Goal: Information Seeking & Learning: Learn about a topic

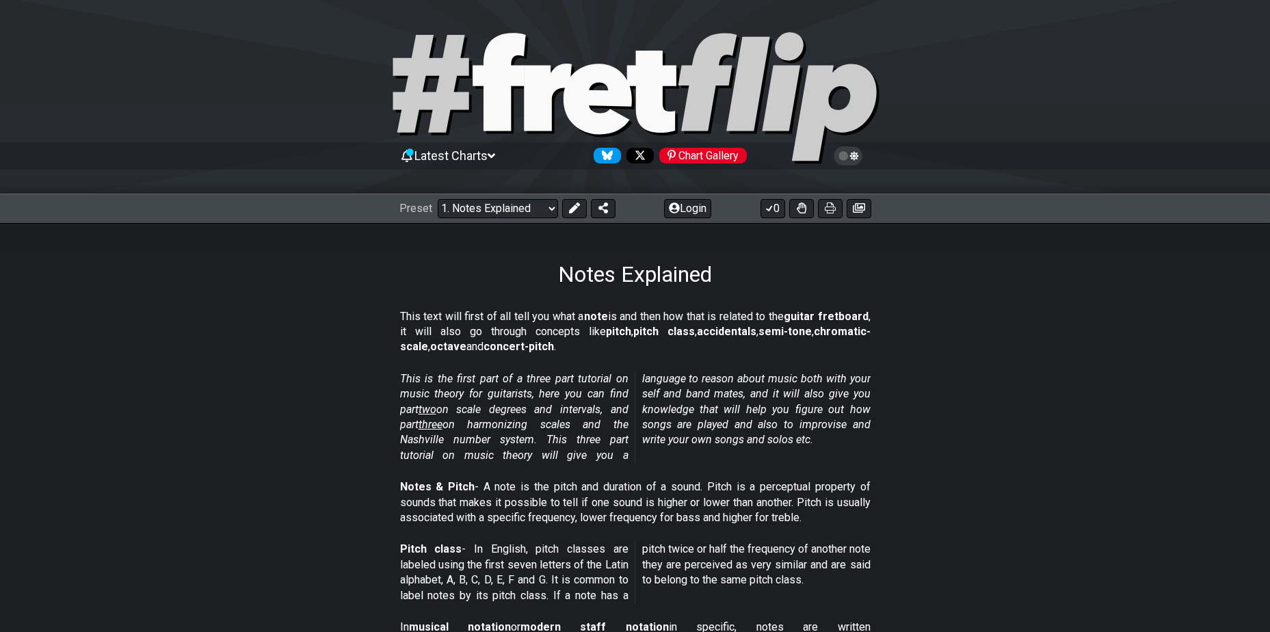
drag, startPoint x: 609, startPoint y: 95, endPoint x: 493, endPoint y: 159, distance: 132.5
click at [488, 159] on span "Latest Charts" at bounding box center [450, 155] width 73 height 14
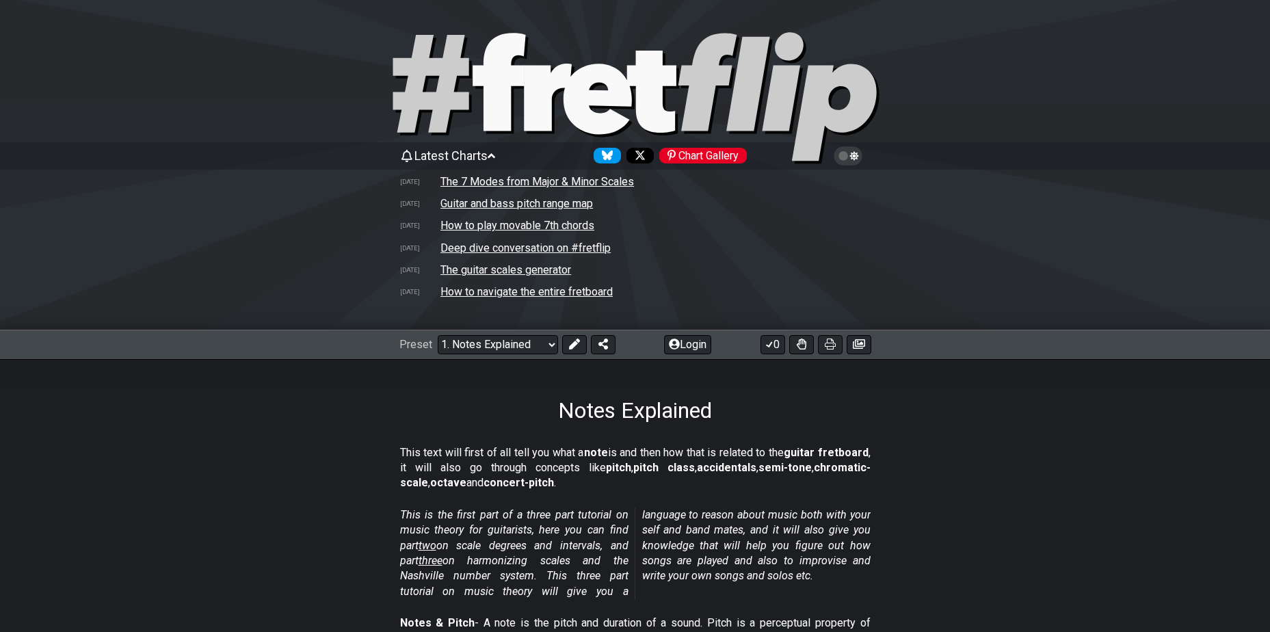
click at [304, 464] on section "This text will first of all tell you what a note is and then how that is relate…" at bounding box center [635, 471] width 1270 height 62
click at [527, 349] on select "Welcome to #fretflip! Initial Preset Custom Preset Minor Pentatonic Major Penta…" at bounding box center [498, 344] width 120 height 19
click at [316, 457] on section "This text will first of all tell you what a note is and then how that is relate…" at bounding box center [635, 471] width 1270 height 62
click at [850, 155] on icon at bounding box center [853, 156] width 9 height 10
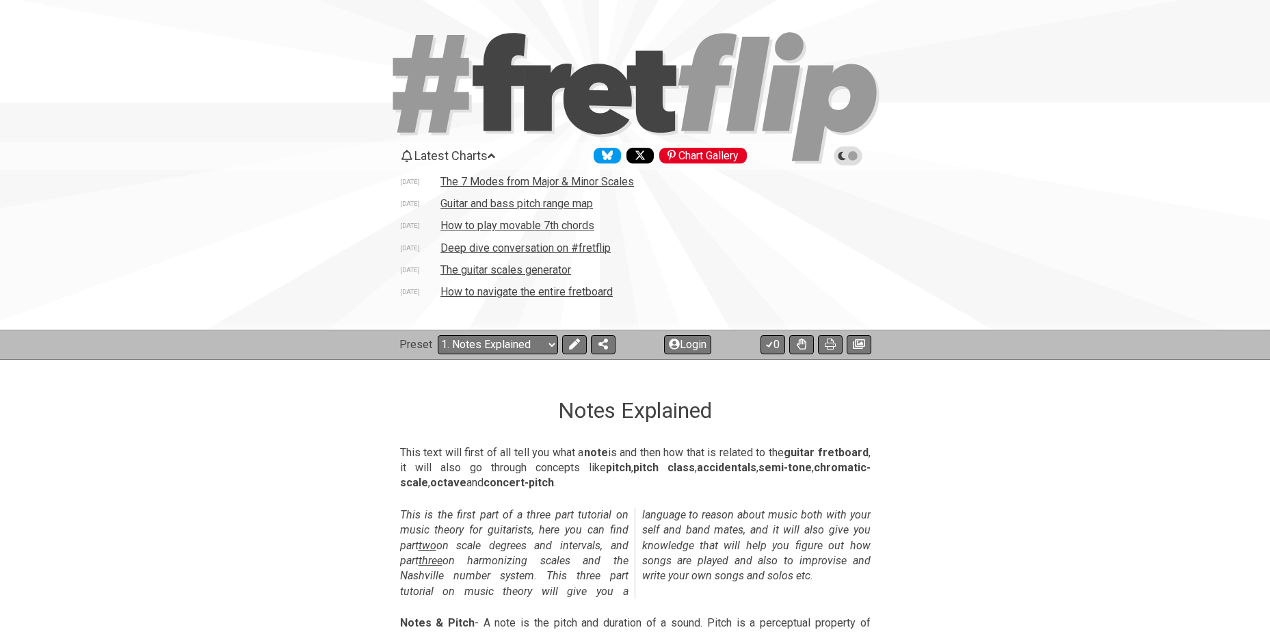
click at [851, 155] on icon at bounding box center [848, 156] width 12 height 12
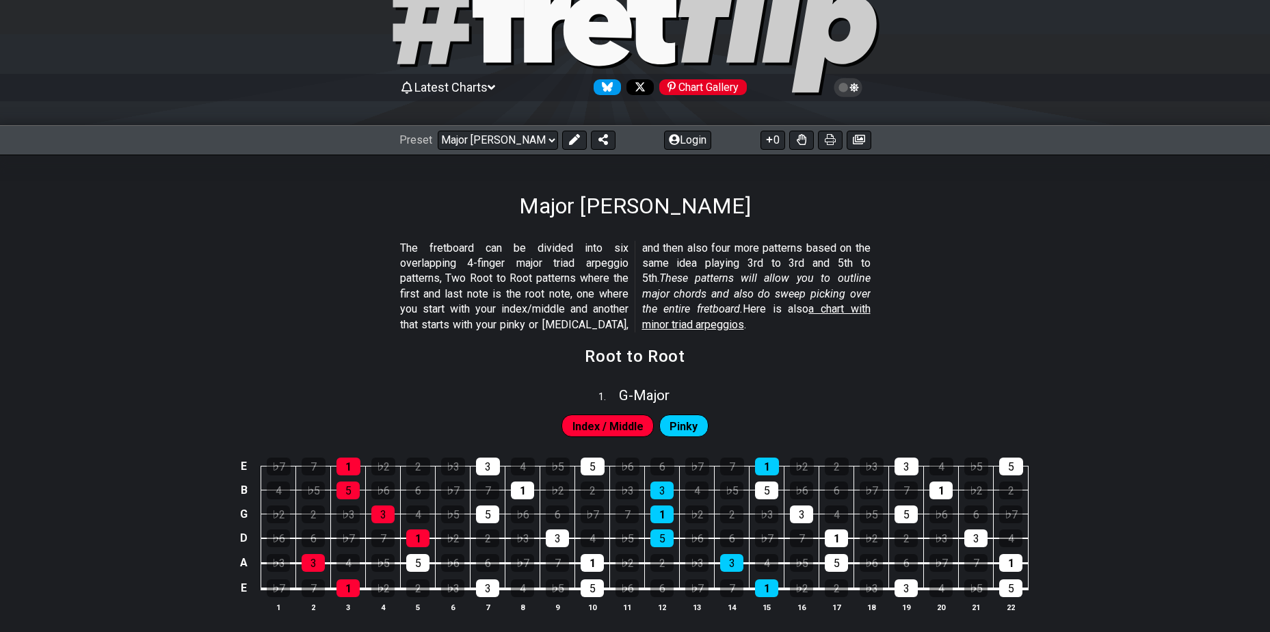
scroll to position [68, 0]
click at [657, 488] on div "3" at bounding box center [661, 491] width 23 height 18
click at [667, 512] on div "1" at bounding box center [661, 515] width 23 height 18
click at [665, 538] on div "5" at bounding box center [661, 539] width 23 height 18
click at [660, 483] on div "3" at bounding box center [661, 491] width 23 height 18
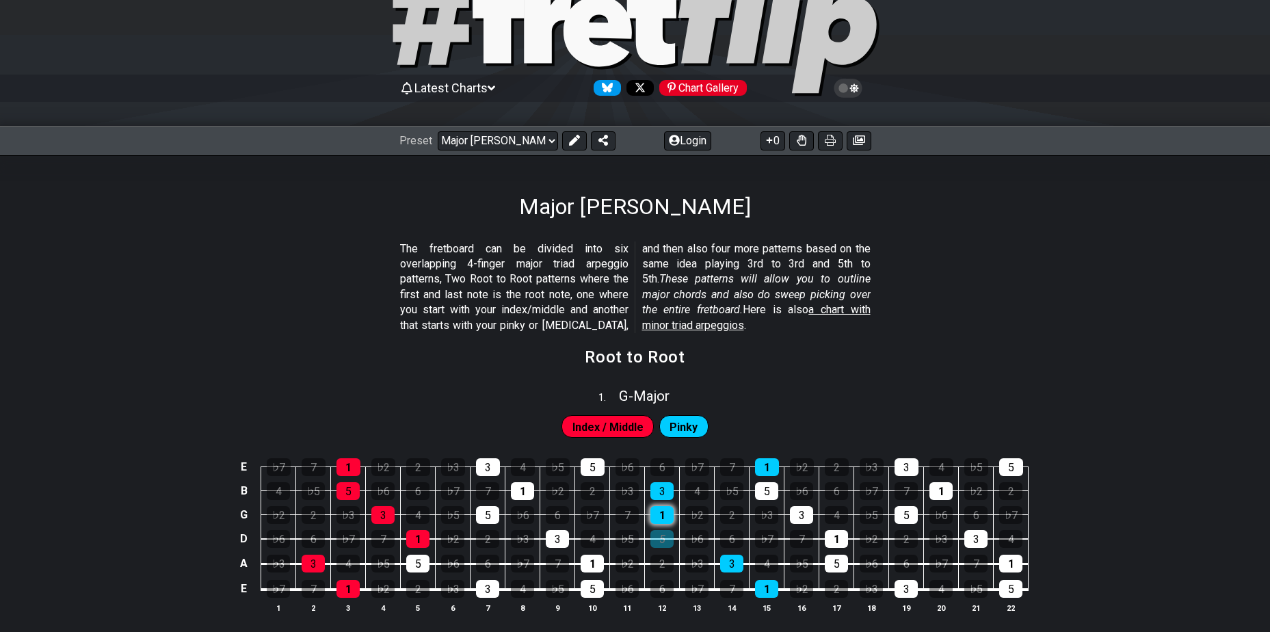
click at [661, 514] on div "1" at bounding box center [661, 515] width 23 height 18
click at [661, 533] on div "5" at bounding box center [661, 539] width 23 height 18
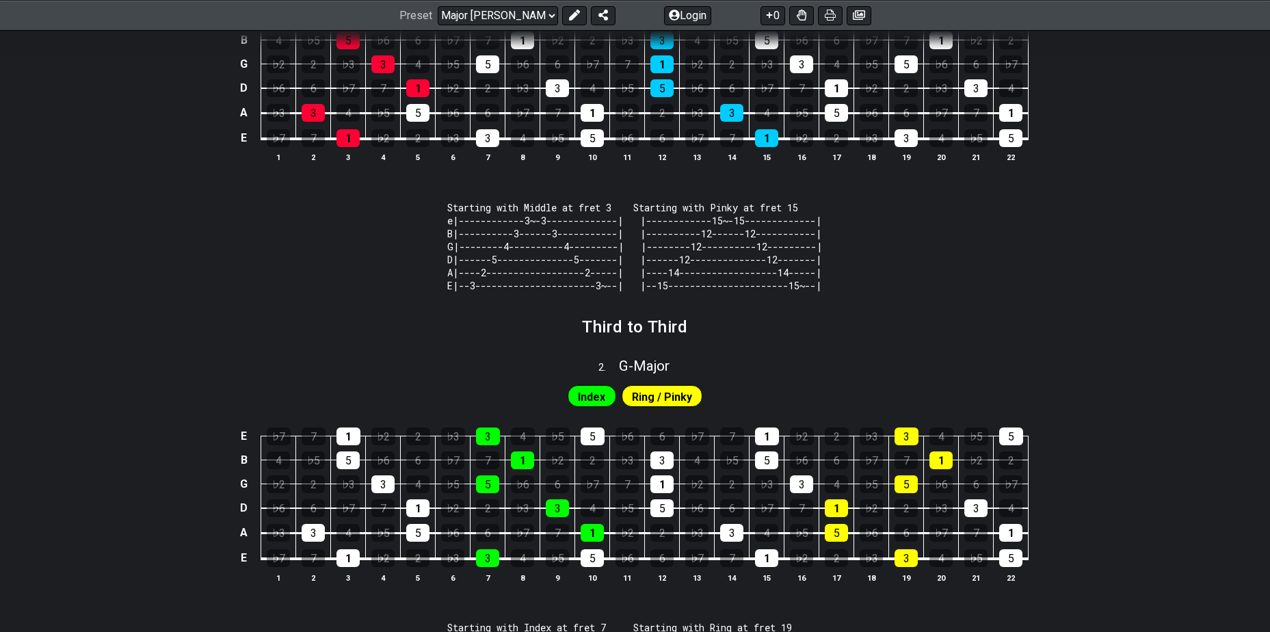
scroll to position [521, 0]
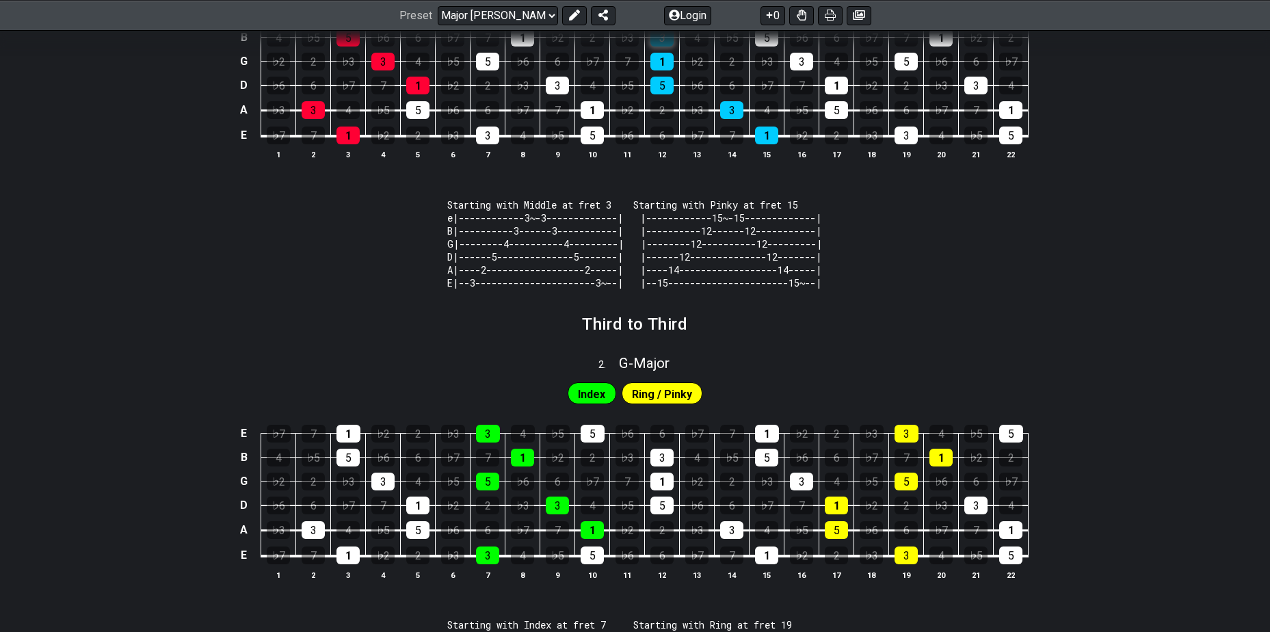
click at [666, 41] on div "3" at bounding box center [661, 38] width 23 height 18
click at [664, 54] on div "1" at bounding box center [661, 62] width 23 height 18
click at [658, 85] on div "5" at bounding box center [661, 86] width 23 height 18
click at [662, 54] on div "1" at bounding box center [661, 62] width 23 height 18
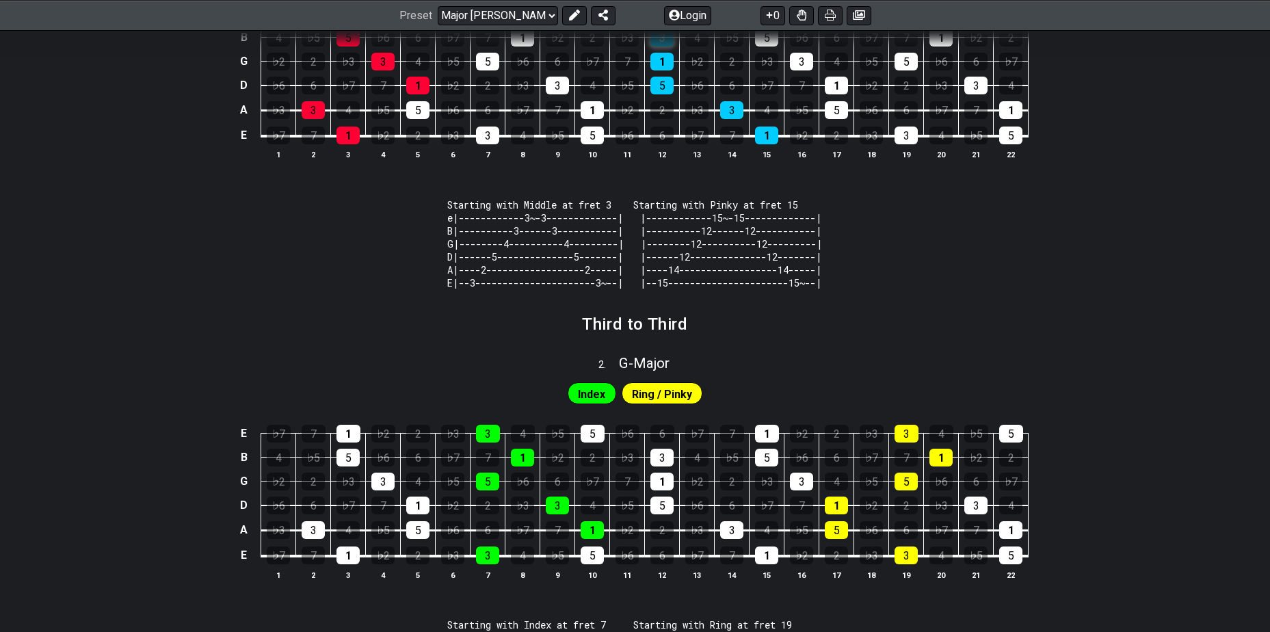
click at [661, 43] on div "3" at bounding box center [661, 38] width 23 height 18
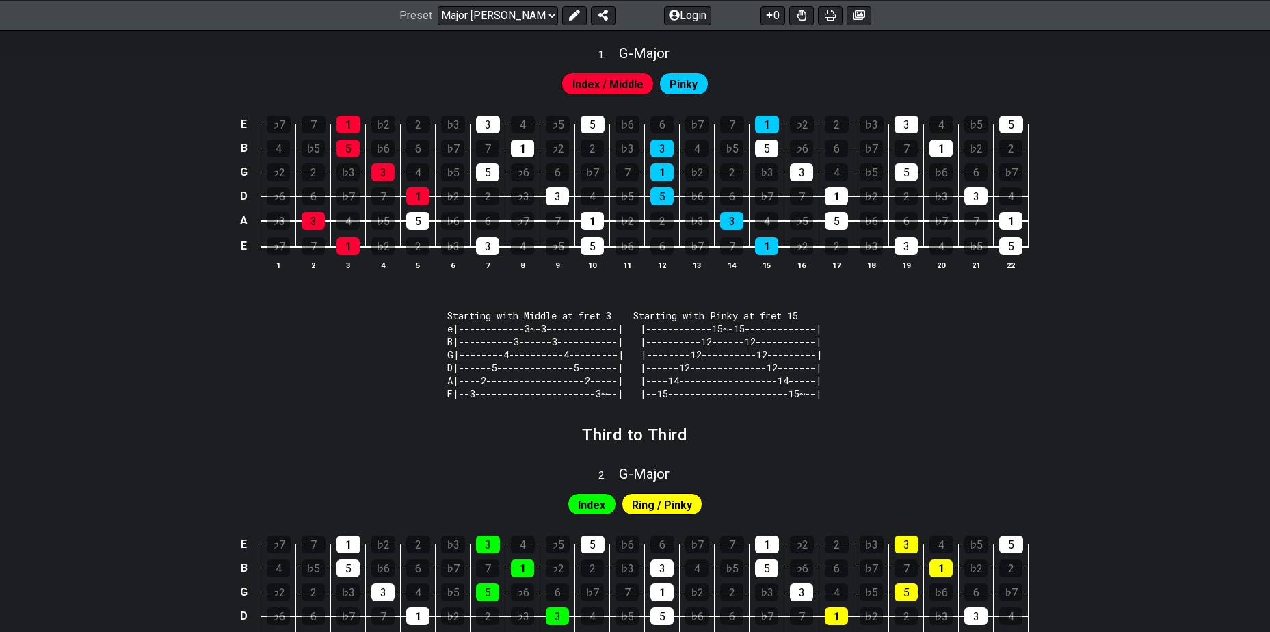
scroll to position [0, 0]
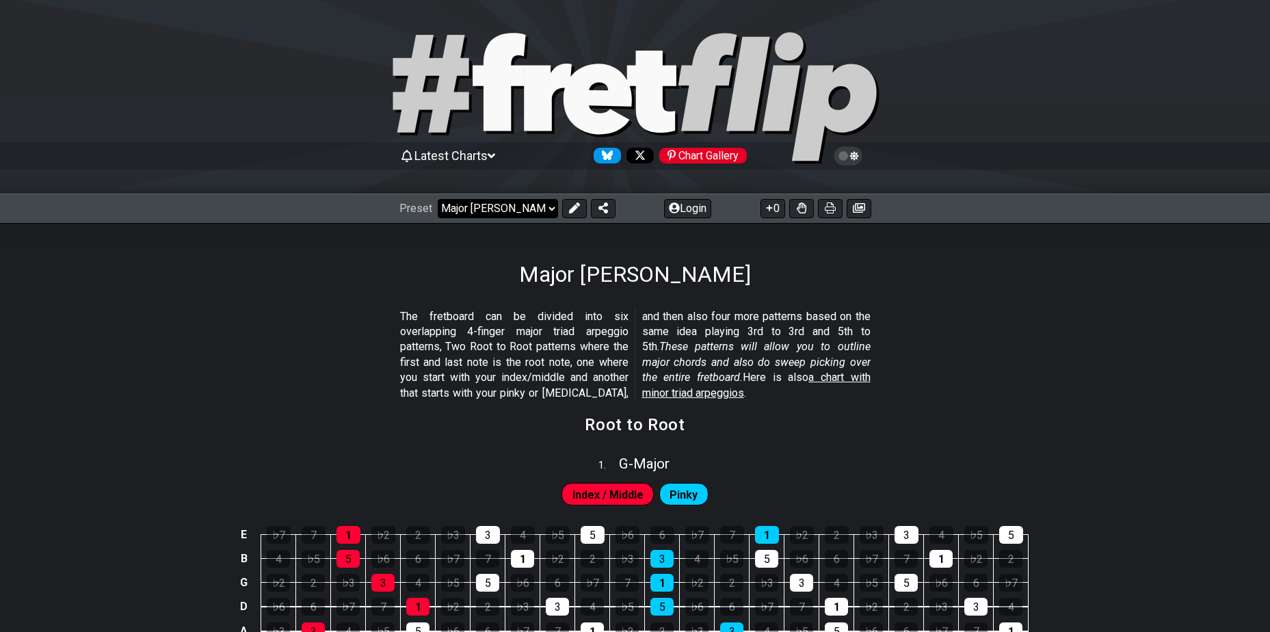
click at [533, 205] on select "Welcome to #fretflip! Initial Preset Custom Preset Minor Pentatonic Major Penta…" at bounding box center [498, 208] width 120 height 19
click at [438, 199] on select "Welcome to #fretflip! Initial Preset Custom Preset Minor Pentatonic Major Penta…" at bounding box center [498, 208] width 120 height 19
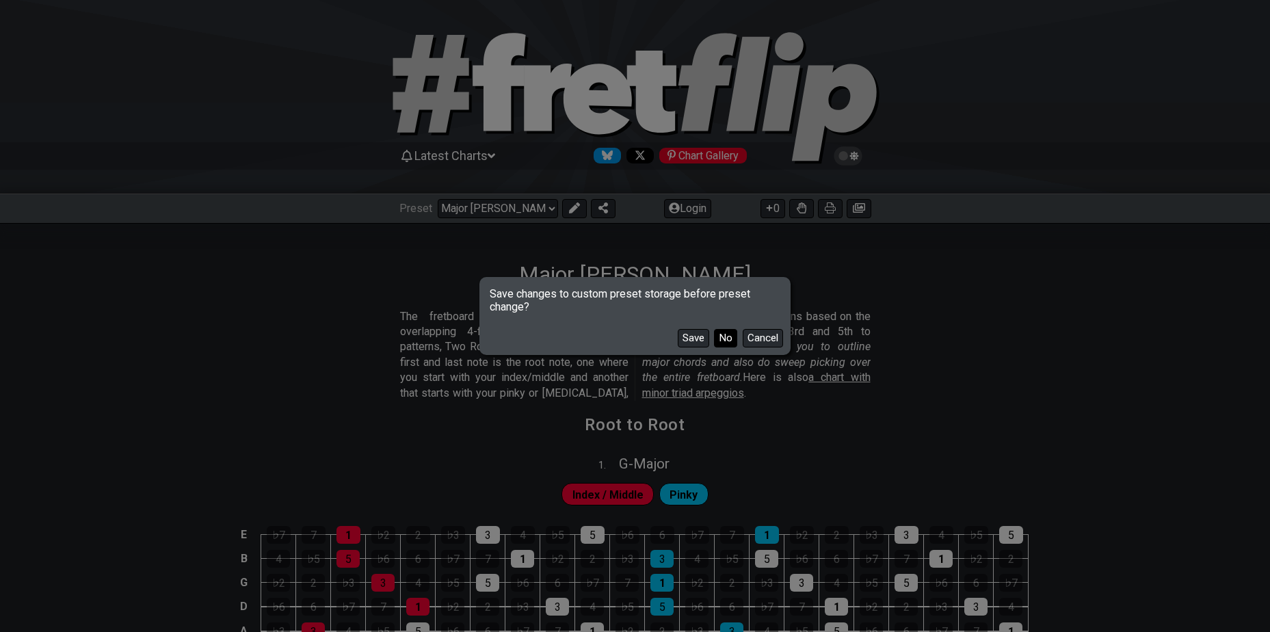
click at [728, 343] on button "No" at bounding box center [725, 338] width 23 height 18
select select "/welcome"
select select "C"
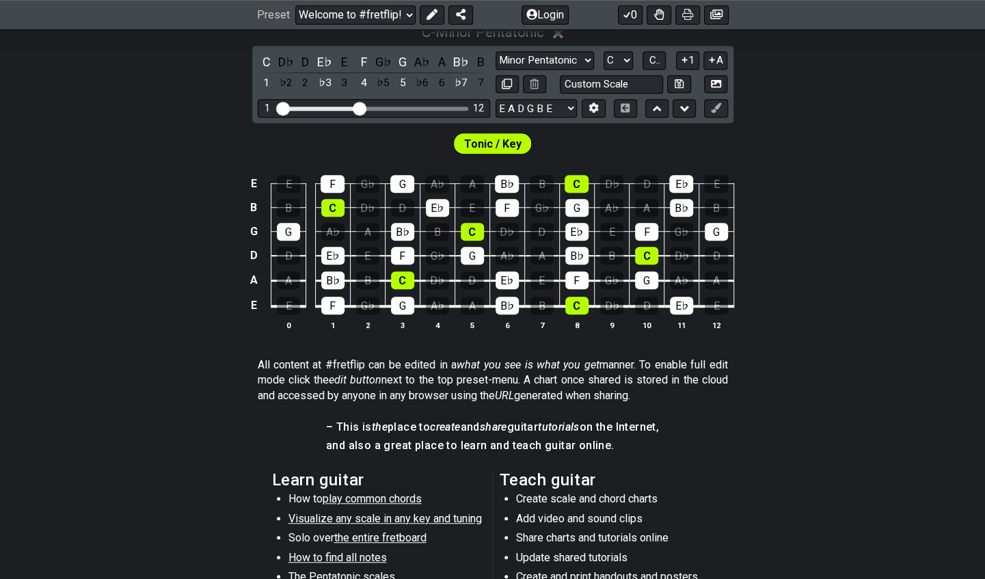
scroll to position [337, 0]
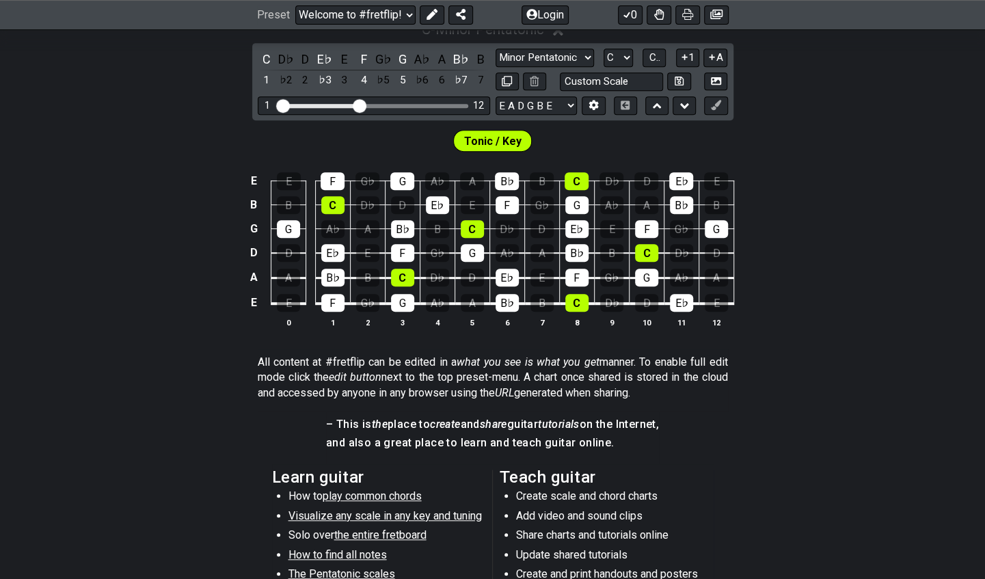
drag, startPoint x: 602, startPoint y: 440, endPoint x: 327, endPoint y: 416, distance: 276.7
click at [327, 417] on span "– This is the place to create and share guitar tutorials on the Internet, and a…" at bounding box center [492, 435] width 333 height 36
drag, startPoint x: 327, startPoint y: 424, endPoint x: 533, endPoint y: 436, distance: 206.1
click at [533, 436] on span "– This is the place to create and share guitar tutorials on the Internet, and a…" at bounding box center [492, 435] width 333 height 36
drag, startPoint x: 594, startPoint y: 440, endPoint x: 497, endPoint y: 435, distance: 97.2
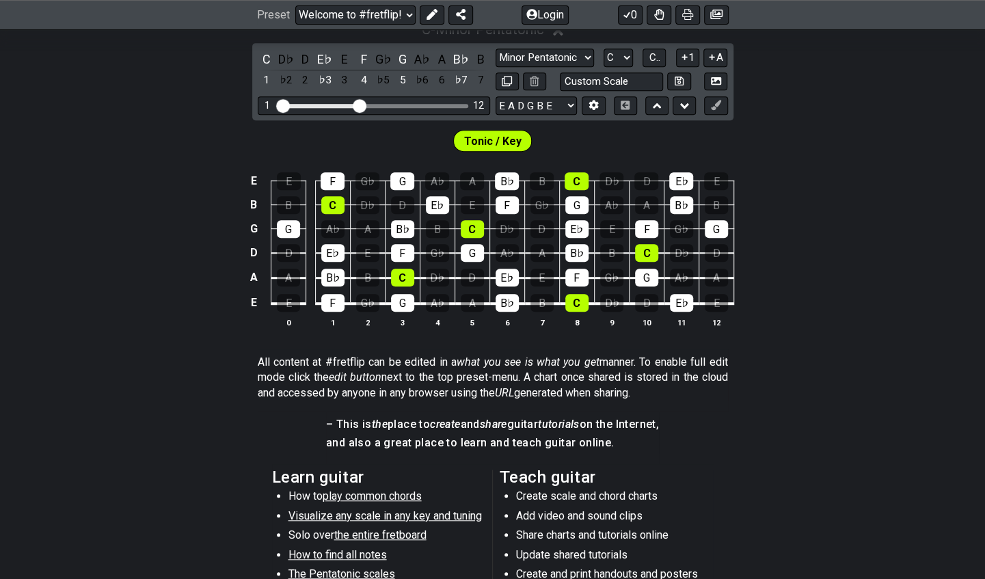
click at [497, 436] on h4 "and also a great place to learn and teach guitar online." at bounding box center [492, 443] width 333 height 15
click at [330, 421] on h4 "– This is the place to create and share guitar tutorials on the Internet," at bounding box center [492, 424] width 333 height 15
click at [263, 358] on p "All content at #fretflip can be edited in a what you see is what you get manner…" at bounding box center [493, 378] width 470 height 46
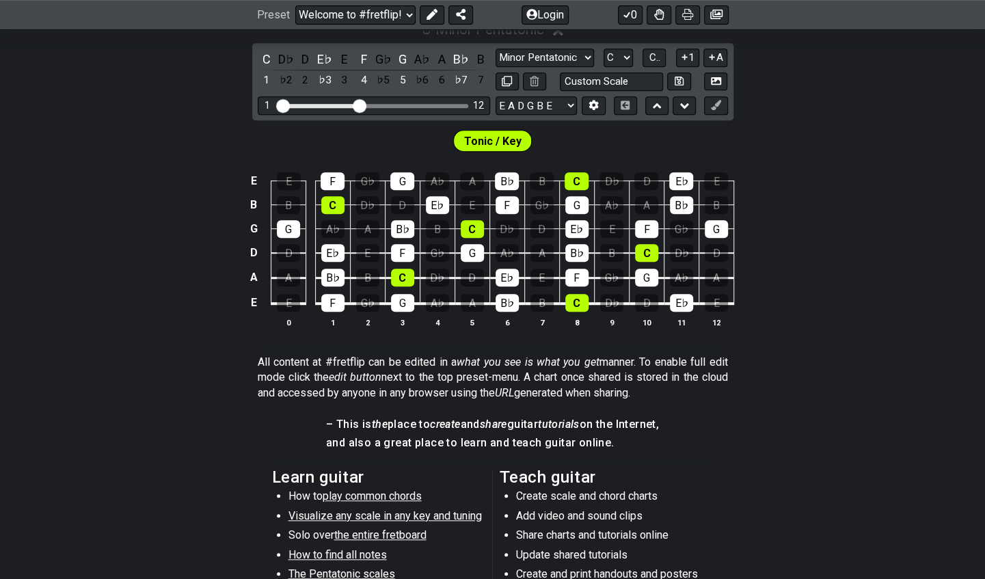
click at [263, 360] on p "All content at #fretflip can be edited in a what you see is what you get manner…" at bounding box center [493, 378] width 470 height 46
click at [368, 371] on em "edit button" at bounding box center [355, 377] width 53 height 13
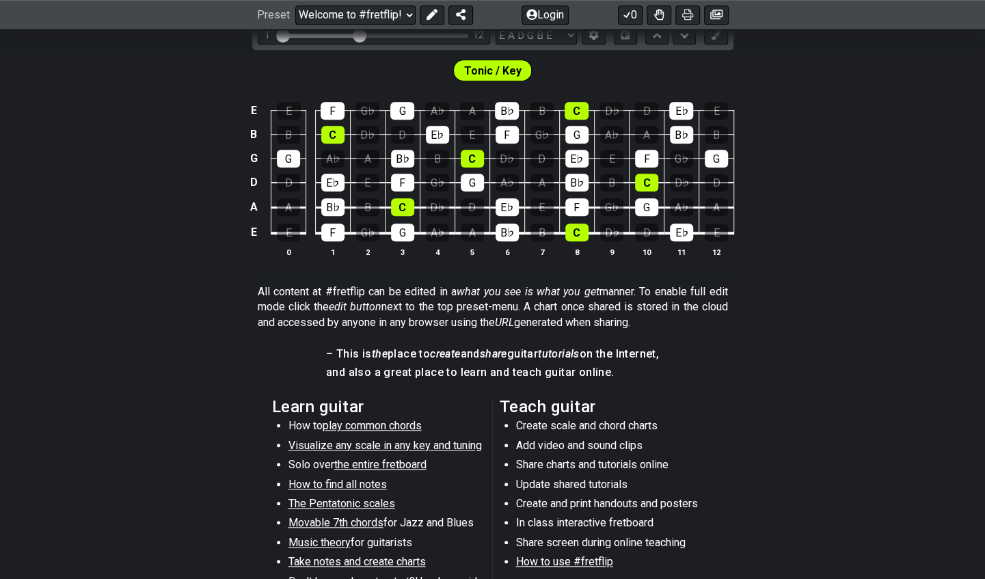
scroll to position [435, 0]
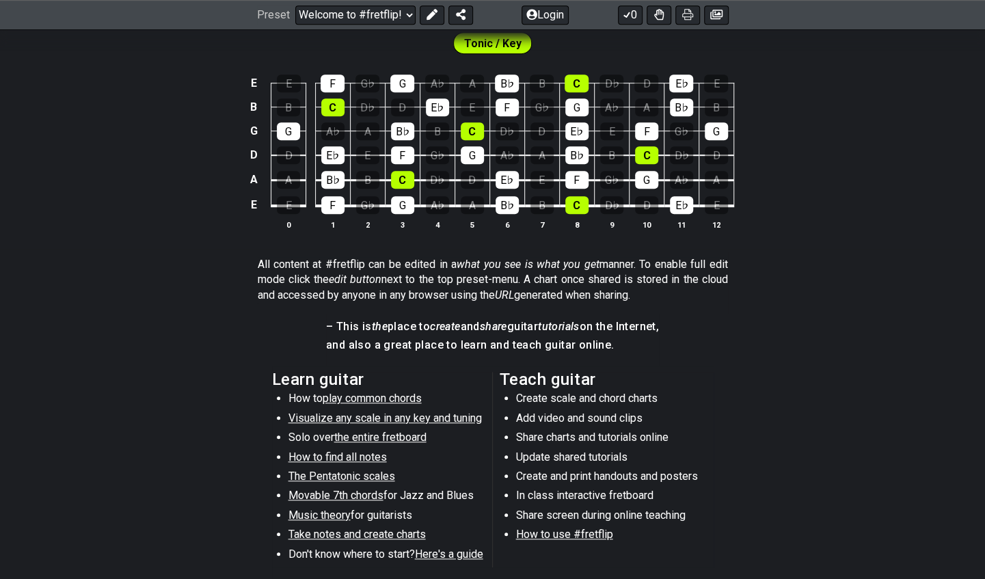
click at [847, 431] on section "Learn guitar How to play common chords Visualize any scale in any key and tunin…" at bounding box center [492, 473] width 985 height 212
drag, startPoint x: 598, startPoint y: 345, endPoint x: 429, endPoint y: 350, distance: 169.7
click at [429, 350] on h4 "and also a great place to learn and teach guitar online." at bounding box center [492, 345] width 333 height 15
drag, startPoint x: 326, startPoint y: 321, endPoint x: 381, endPoint y: 332, distance: 55.7
click at [381, 332] on h4 "– This is the place to create and share guitar tutorials on the Internet," at bounding box center [492, 326] width 333 height 15
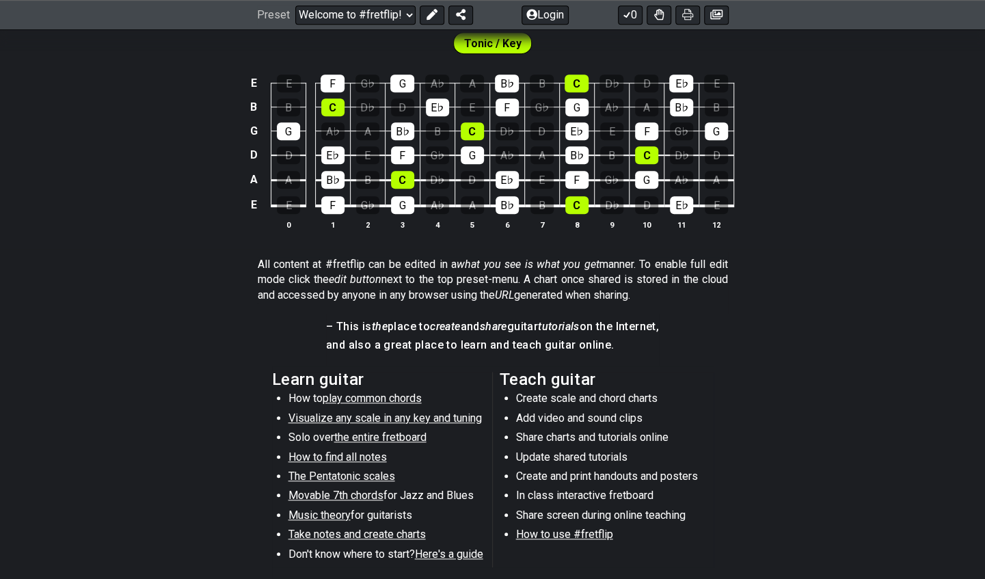
drag, startPoint x: 594, startPoint y: 346, endPoint x: 526, endPoint y: 343, distance: 67.7
click at [526, 343] on h4 "and also a great place to learn and teach guitar online." at bounding box center [492, 345] width 333 height 15
click at [330, 330] on h4 "– This is the place to create and share guitar tutorials on the Internet," at bounding box center [492, 326] width 333 height 15
drag, startPoint x: 330, startPoint y: 330, endPoint x: 350, endPoint y: 334, distance: 21.1
click at [350, 334] on span "– This is the place to create and share guitar tutorials on the Internet, and a…" at bounding box center [492, 337] width 333 height 36
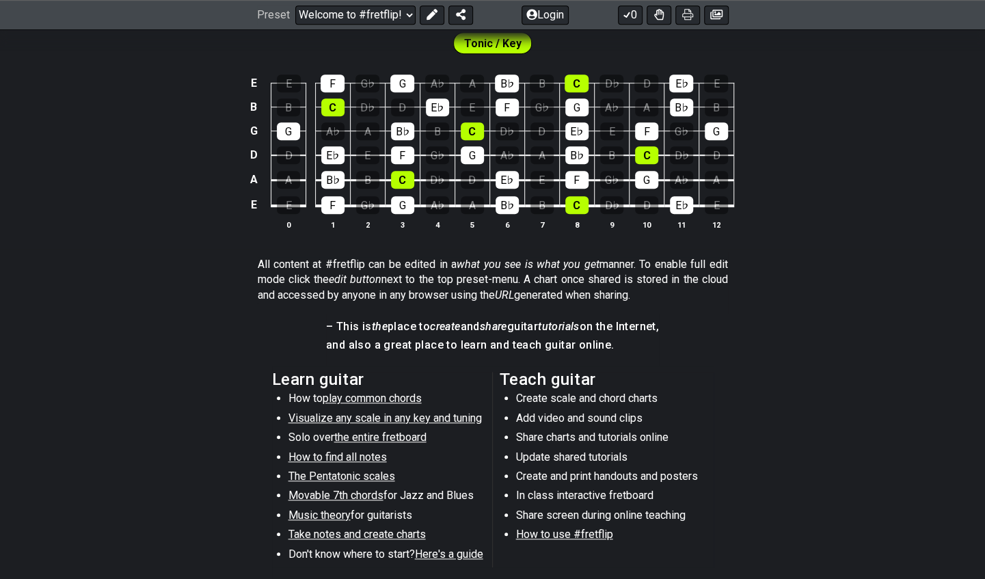
drag, startPoint x: 397, startPoint y: 327, endPoint x: 421, endPoint y: 329, distance: 24.7
click at [421, 329] on h4 "– This is the place to create and share guitar tutorials on the Internet," at bounding box center [492, 326] width 333 height 15
drag, startPoint x: 598, startPoint y: 343, endPoint x: 507, endPoint y: 336, distance: 91.2
click at [507, 338] on h4 "and also a great place to learn and teach guitar online." at bounding box center [492, 345] width 333 height 15
drag, startPoint x: 594, startPoint y: 341, endPoint x: 409, endPoint y: 331, distance: 184.9
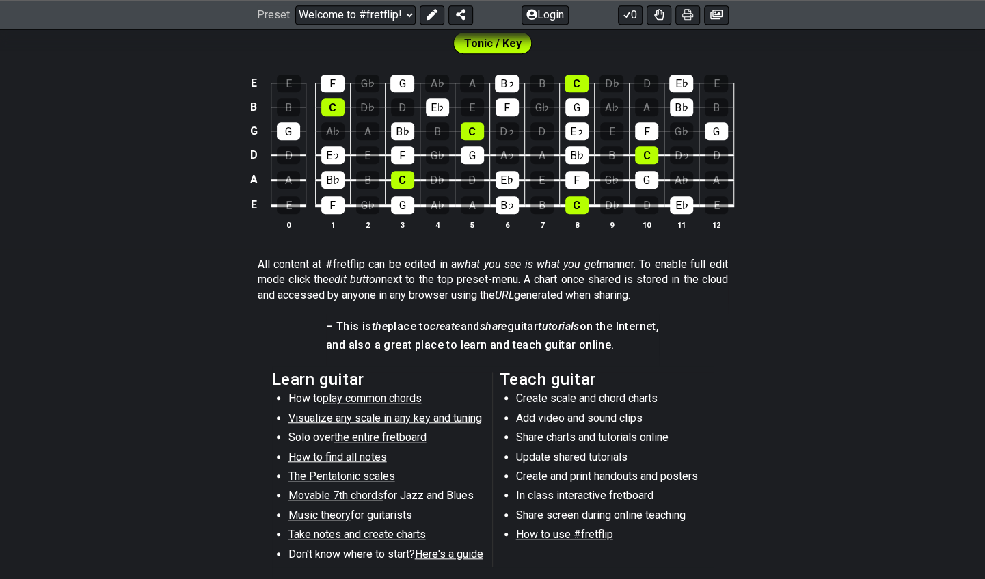
click at [409, 331] on span "– This is the place to create and share guitar tutorials on the Internet, and a…" at bounding box center [492, 337] width 333 height 36
click at [809, 341] on section "– This is the place to create and share guitar tutorials on the Internet, and a…" at bounding box center [492, 340] width 985 height 53
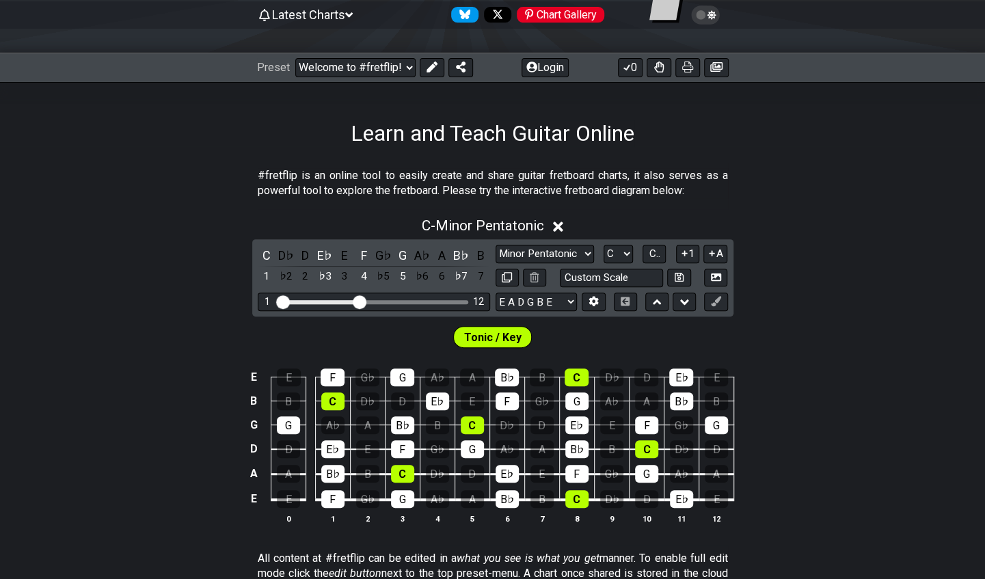
scroll to position [137, 0]
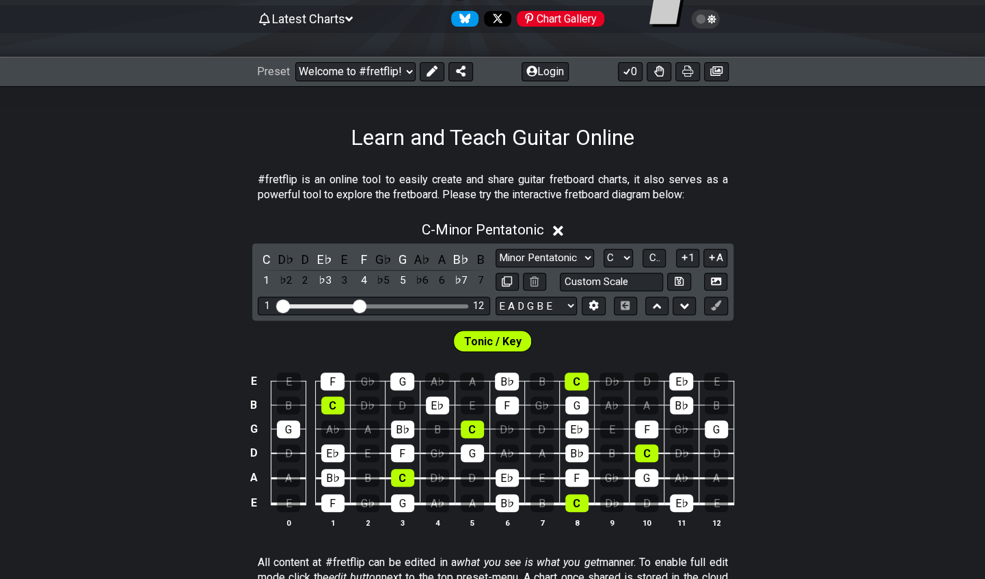
click at [217, 425] on div "E E F G♭ G A♭ A B♭ B C D♭ D E♭ E B B C D♭ D E♭ E F G♭ G A♭ A B♭ B G G A♭ A B♭ B…" at bounding box center [492, 451] width 985 height 192
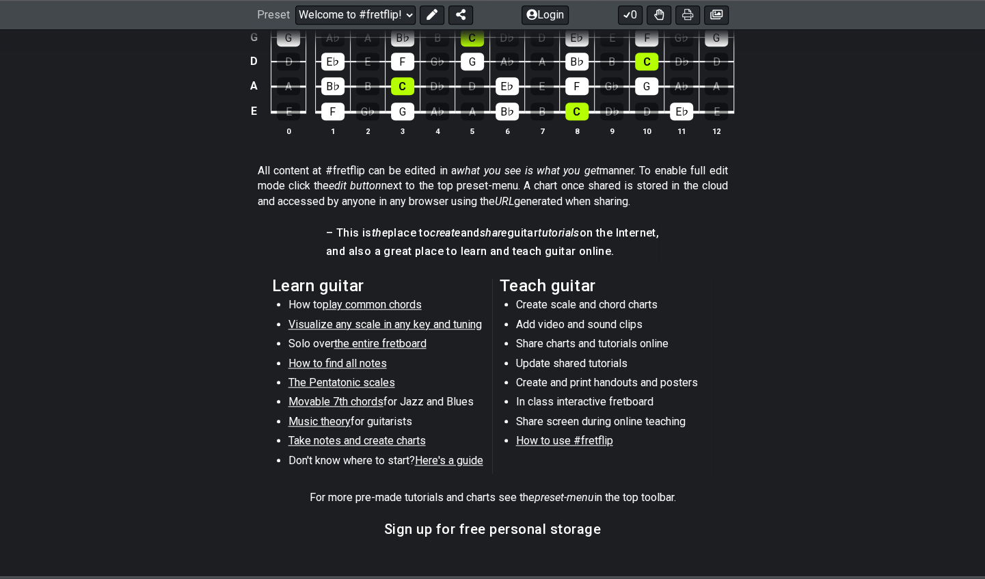
scroll to position [532, 0]
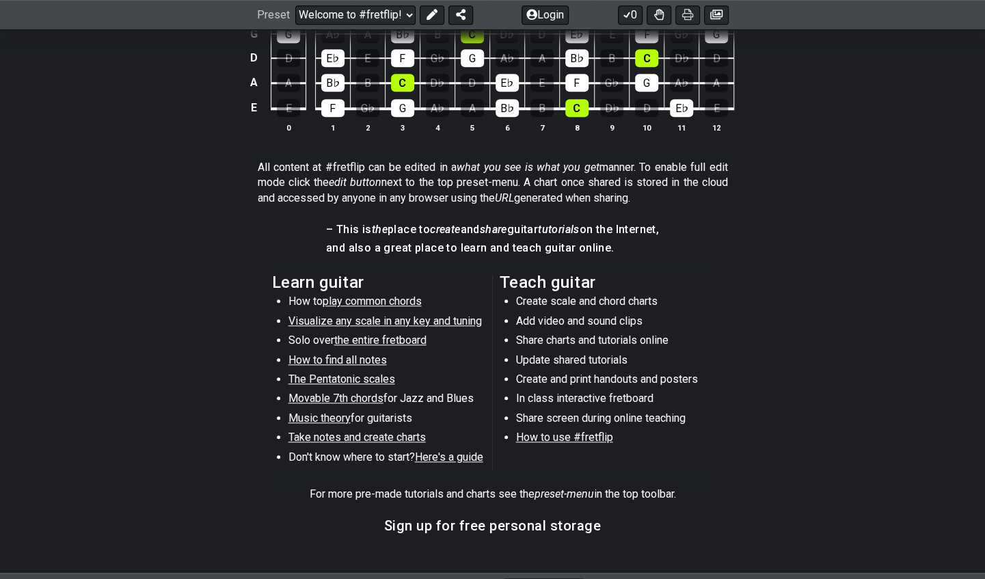
click at [787, 254] on section "– This is the place to create and share guitar tutorials on the Internet, and a…" at bounding box center [492, 243] width 985 height 53
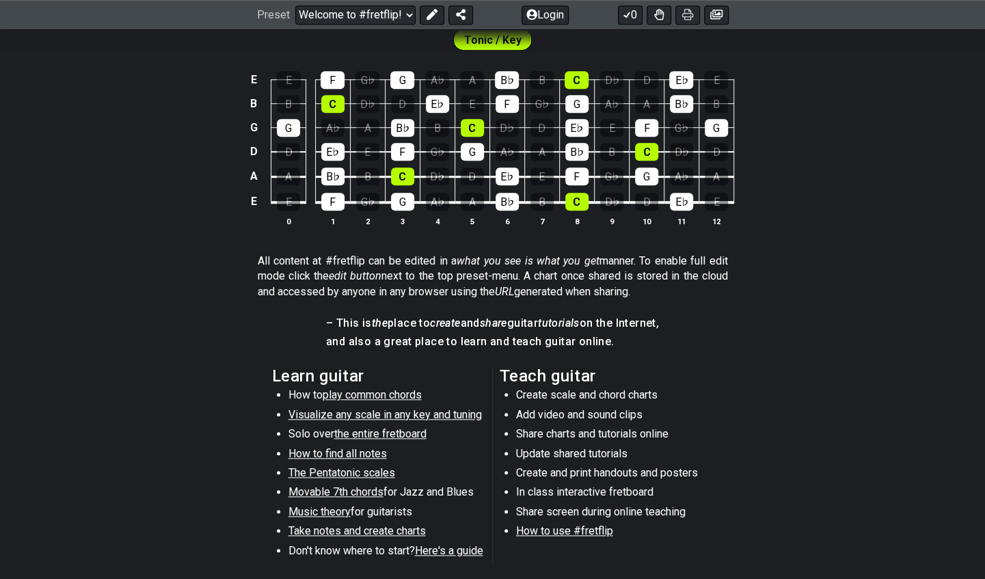
scroll to position [453, 0]
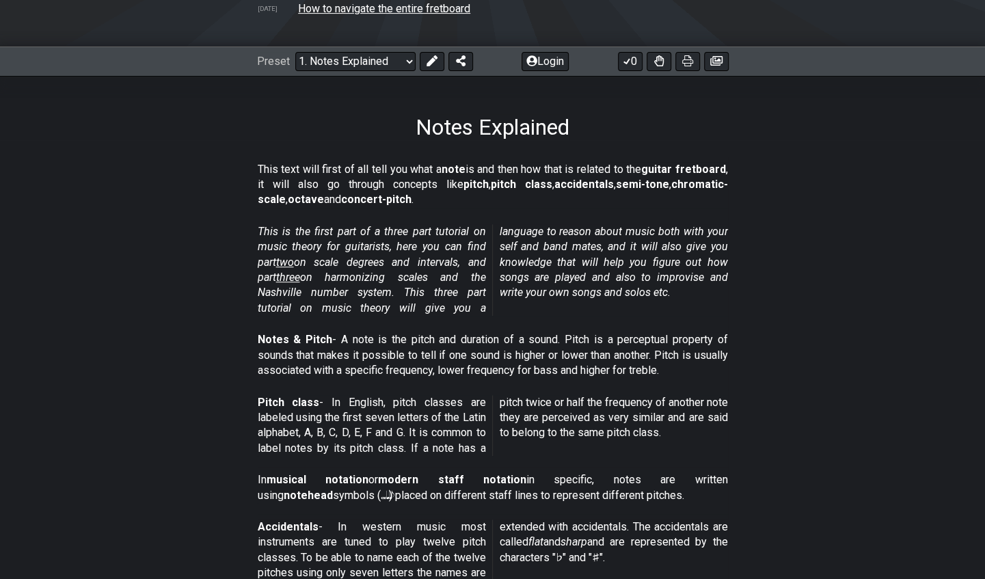
scroll to position [315, 0]
